Goal: Navigation & Orientation: Find specific page/section

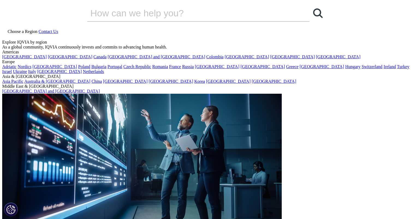
click at [38, 29] on icon at bounding box center [38, 31] width 0 height 5
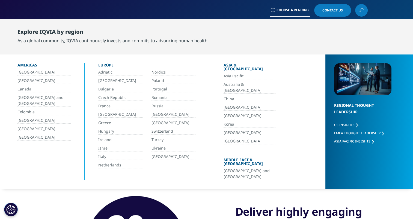
click at [229, 113] on link "[GEOGRAPHIC_DATA]" at bounding box center [249, 116] width 52 height 6
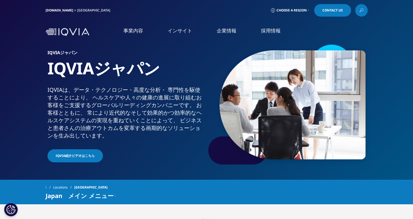
click at [145, 40] on li "事業内容 事業内容 医薬品・医療機器 臨床開発 Clinical Development in [GEOGRAPHIC_DATA] 市場データ CSO事業" at bounding box center [133, 36] width 44 height 18
click at [225, 16] on div "[DOMAIN_NAME] [GEOGRAPHIC_DATA] Choose a Region Contact Us" at bounding box center [207, 10] width 322 height 13
